Goal: Share content

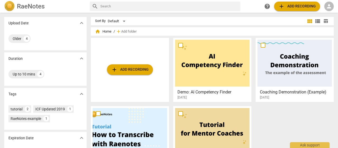
click at [292, 6] on span "add Add recording" at bounding box center [296, 6] width 37 height 6
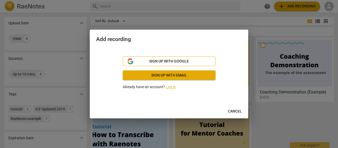
click at [197, 62] on span "Sign up with Google" at bounding box center [169, 61] width 84 height 5
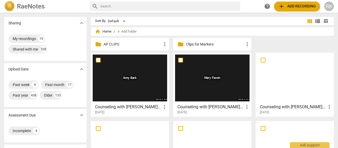
click at [290, 5] on span "add Add recording" at bounding box center [296, 6] width 37 height 6
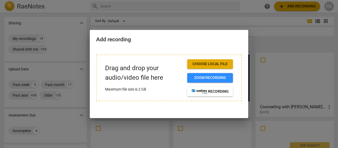
click at [213, 63] on span "Choose local file" at bounding box center [209, 63] width 37 height 5
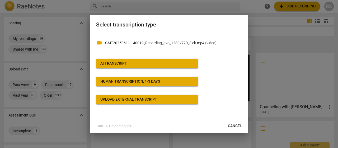
click at [107, 64] on div "AI Transcript" at bounding box center [113, 63] width 27 height 5
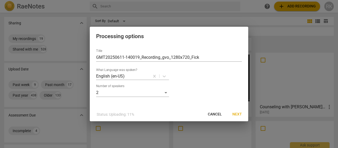
click at [235, 114] on span "Next" at bounding box center [237, 113] width 10 height 5
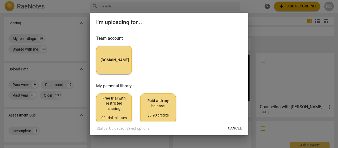
click at [111, 57] on span "MyCounselor.Online" at bounding box center [114, 59] width 27 height 5
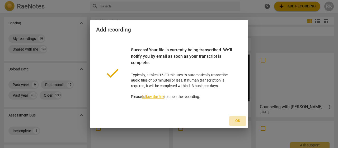
click at [236, 120] on span "Ok" at bounding box center [237, 120] width 8 height 5
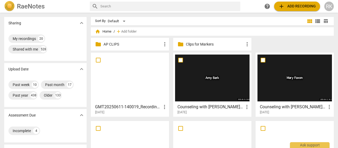
click at [112, 85] on div at bounding box center [130, 77] width 74 height 47
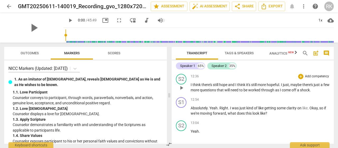
scroll to position [2455, 0]
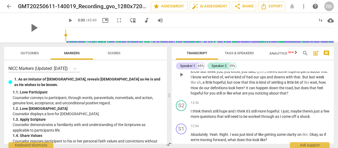
click at [192, 79] on span "I" at bounding box center [192, 77] width 2 height 4
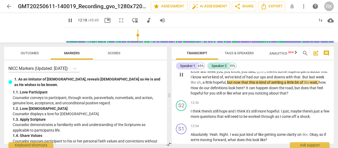
click at [192, 79] on span "I" at bounding box center [192, 77] width 2 height 4
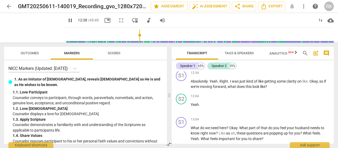
scroll to position [2482, 0]
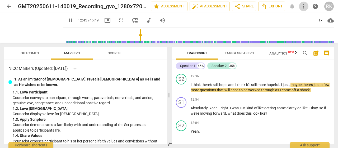
click at [304, 7] on span "more_vert" at bounding box center [303, 6] width 6 height 6
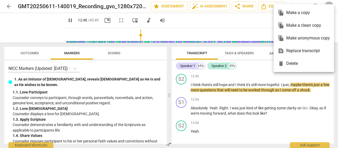
click at [255, 22] on div at bounding box center [169, 74] width 338 height 148
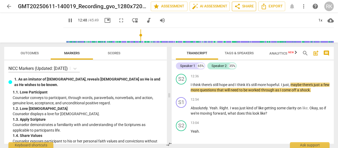
click at [247, 8] on span "share Share" at bounding box center [244, 6] width 20 height 6
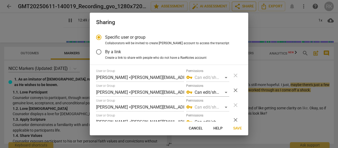
type input "770"
radio input "false"
type input "772"
click at [97, 52] on input "By a link" at bounding box center [98, 51] width 13 height 13
radio input "false"
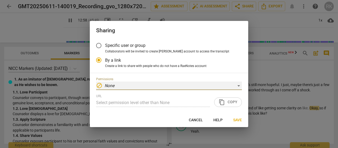
click at [239, 85] on div "block None" at bounding box center [169, 85] width 146 height 8
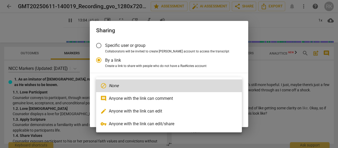
scroll to position [2567, 0]
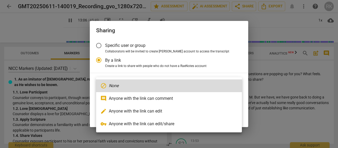
type input "787"
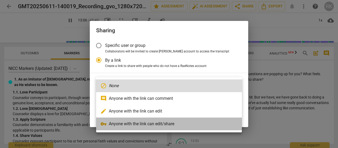
click at [145, 124] on li "vpn_key Anyone with the link can edit/share" at bounding box center [169, 123] width 146 height 13
radio input "false"
type input "[URL][DOMAIN_NAME]"
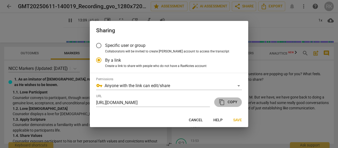
click at [224, 101] on span "content_copy" at bounding box center [222, 102] width 6 height 6
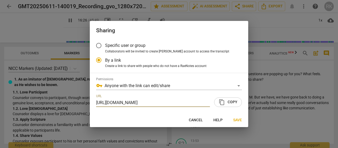
scroll to position [3174, 0]
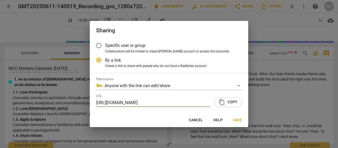
type input "988"
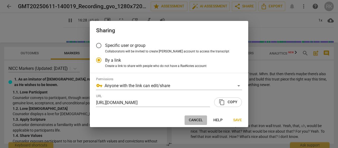
click at [199, 119] on span "Cancel" at bounding box center [196, 119] width 14 height 5
radio input "false"
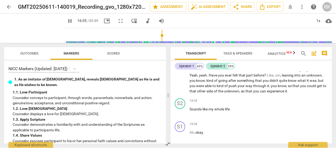
scroll to position [3438, 0]
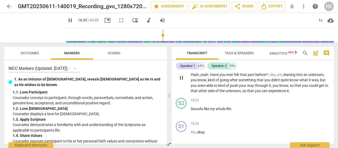
click at [230, 82] on span "after" at bounding box center [234, 80] width 9 height 4
click at [217, 77] on p "M . Yeah . Mhm . Like there's this unknown that I desire . Oh , wow . It's a li…" at bounding box center [260, 77] width 139 height 32
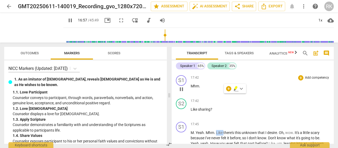
scroll to position [3422, 0]
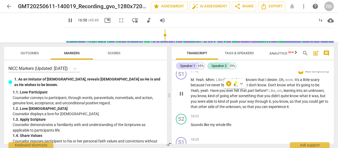
click at [212, 98] on span "kind" at bounding box center [212, 95] width 8 height 4
click at [268, 92] on span "Like" at bounding box center [271, 90] width 7 height 4
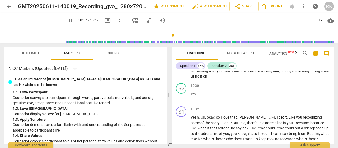
scroll to position [3818, 0]
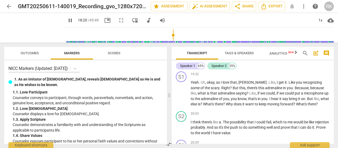
click at [215, 106] on span "there" at bounding box center [219, 104] width 8 height 4
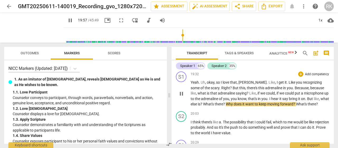
scroll to position [3844, 0]
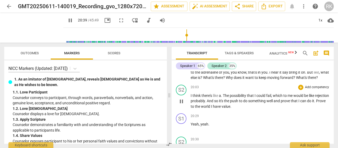
type input "1240"
